Goal: Transaction & Acquisition: Subscribe to service/newsletter

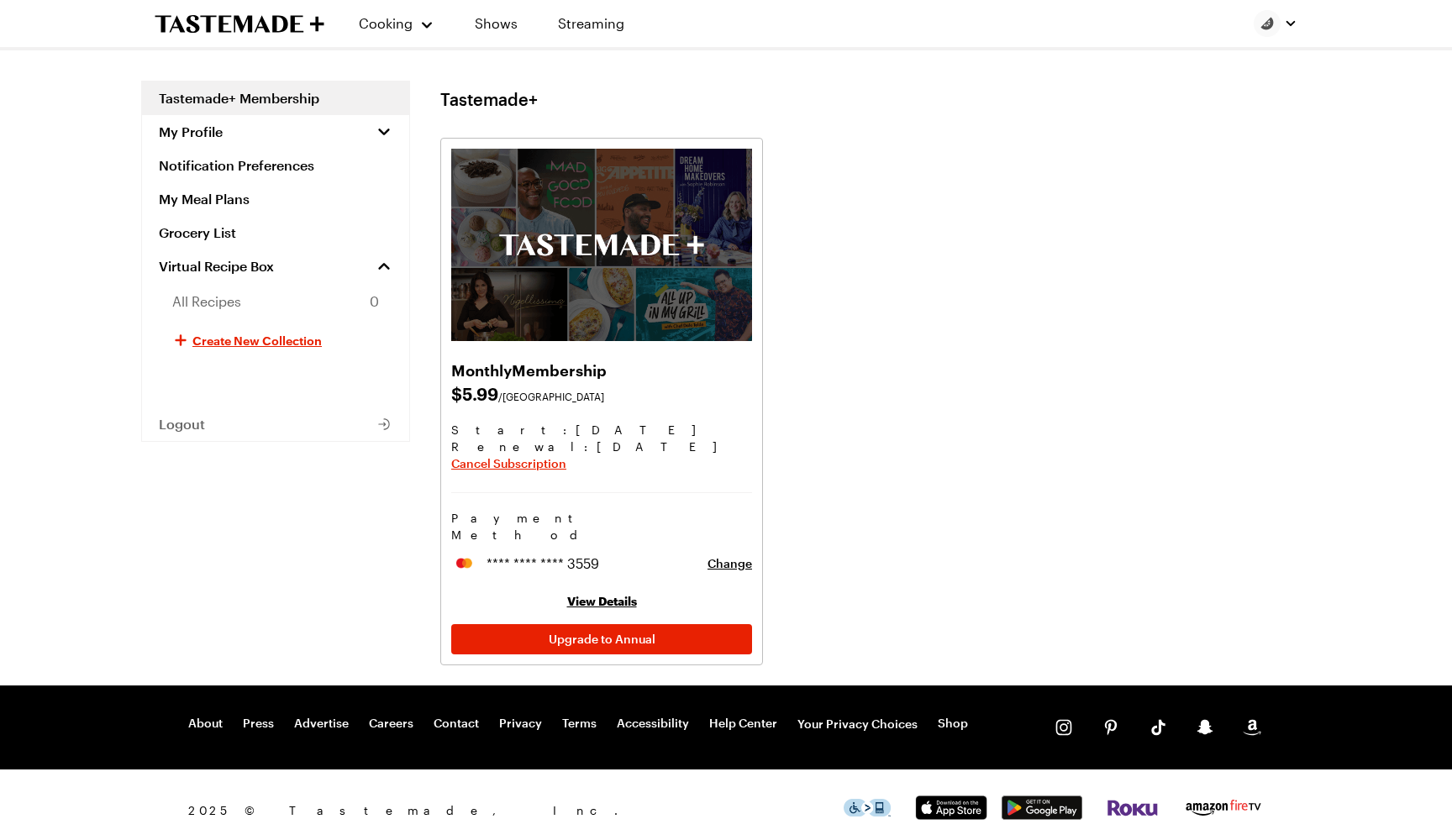
click at [256, 97] on link "Tastemade+ Membership" at bounding box center [275, 98] width 267 height 34
click at [725, 555] on span "Change" at bounding box center [729, 563] width 45 height 17
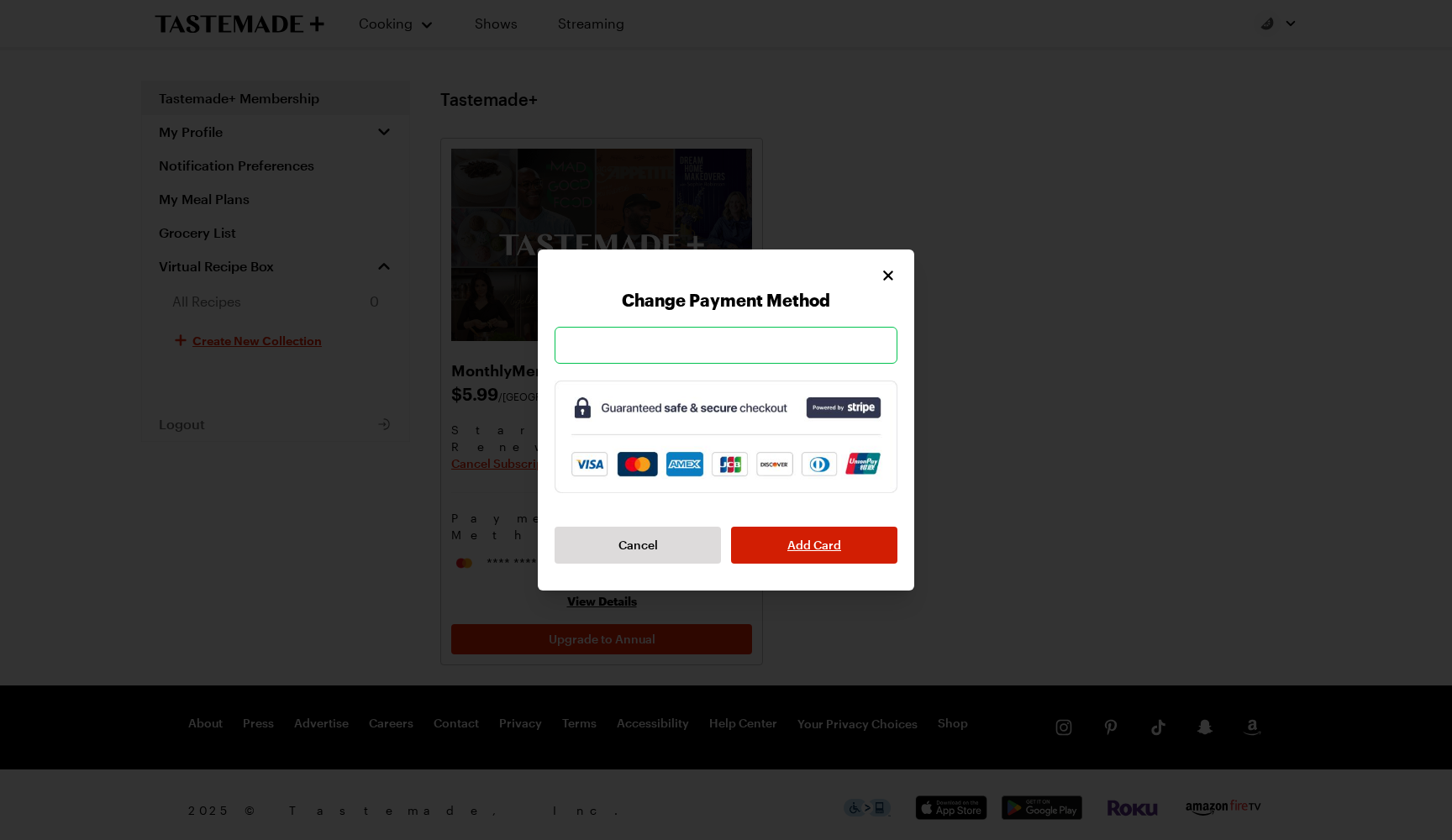
click at [790, 551] on span "Add Card" at bounding box center [814, 544] width 54 height 17
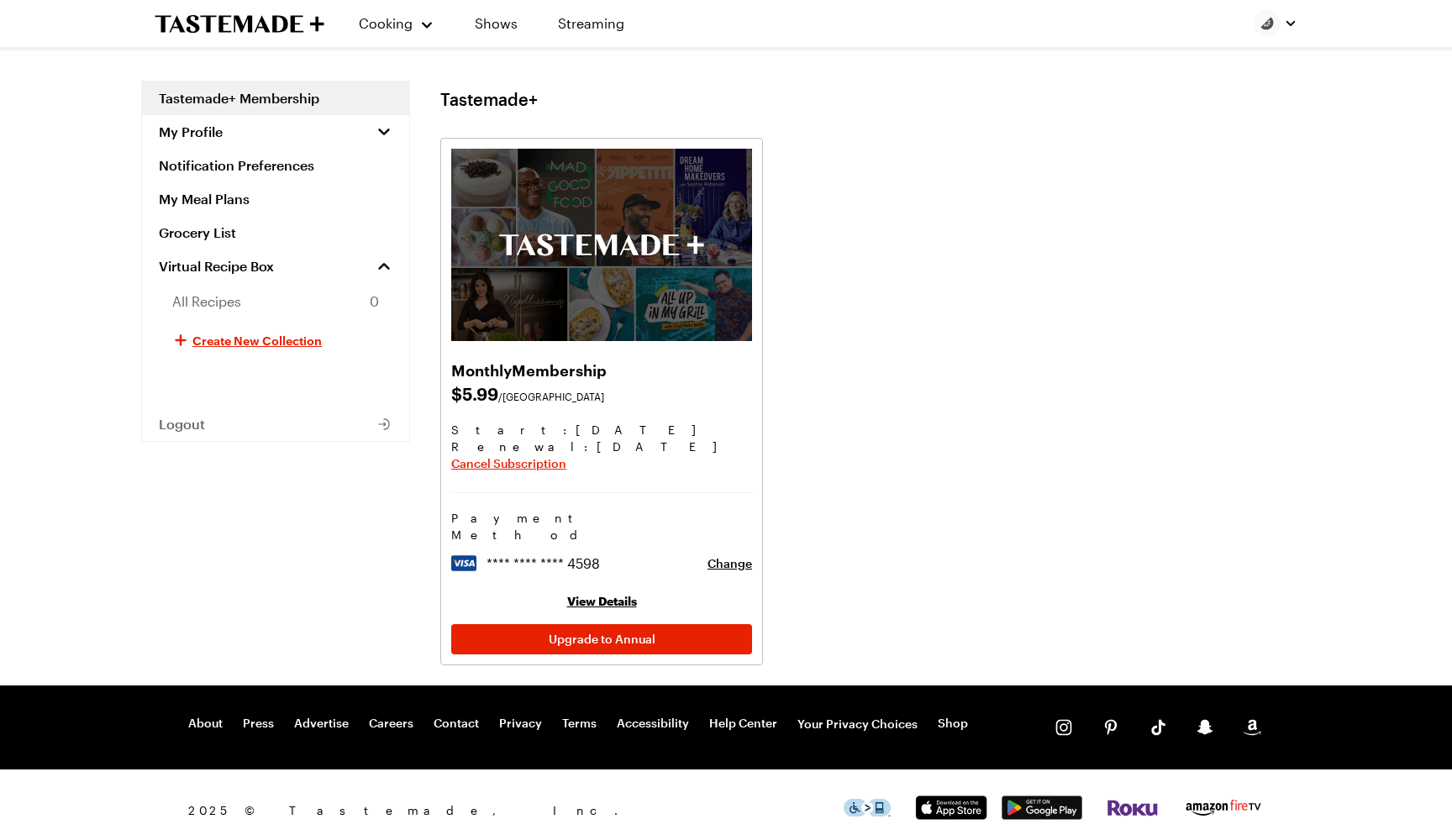
click at [606, 594] on link "View Details" at bounding box center [602, 601] width 69 height 14
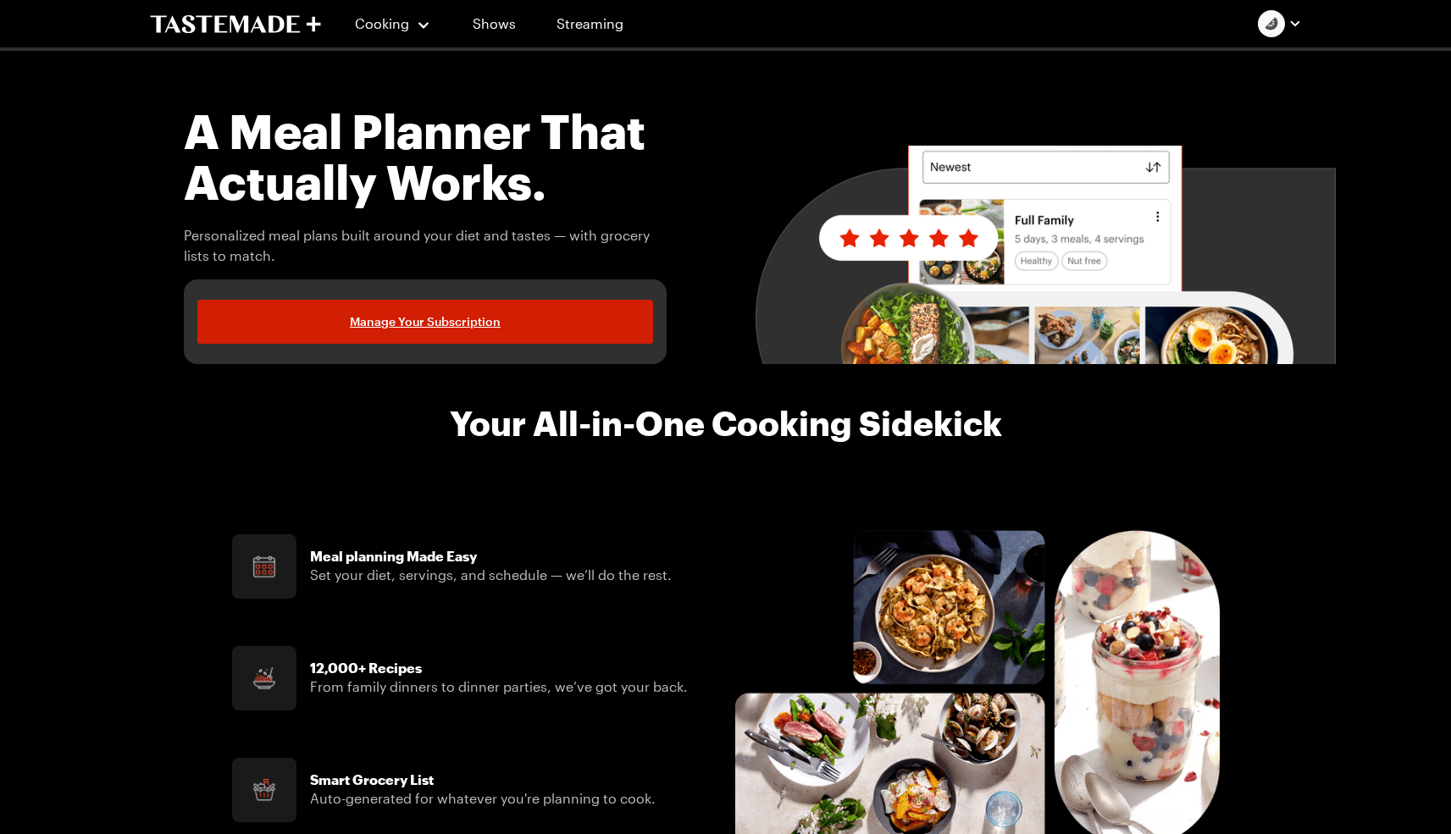
click at [450, 316] on span "Manage Your Subscription" at bounding box center [425, 321] width 151 height 17
